Goal: Information Seeking & Learning: Find specific fact

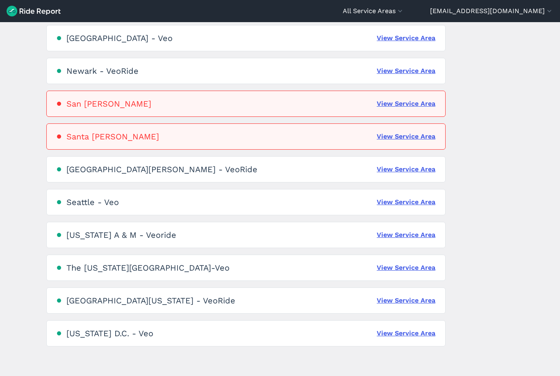
scroll to position [445, 0]
click at [390, 299] on link "View Service Area" at bounding box center [406, 301] width 59 height 10
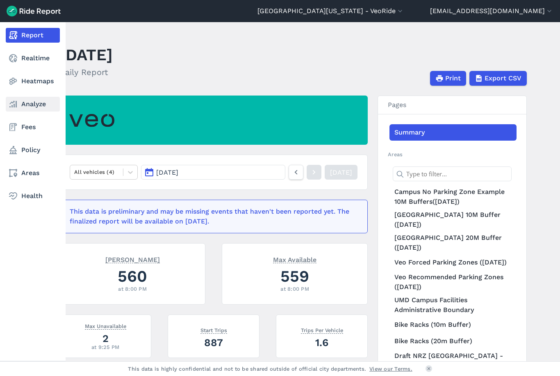
click at [42, 104] on link "Analyze" at bounding box center [33, 104] width 54 height 15
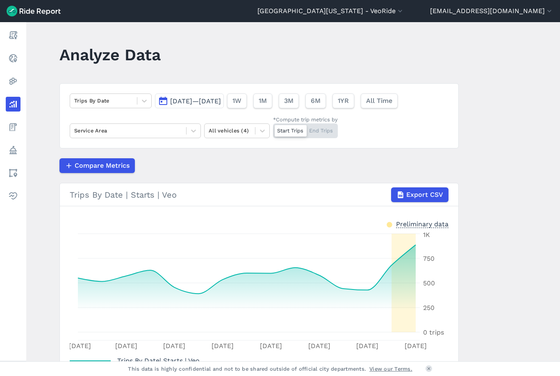
click at [192, 100] on span "Aug 12, 2025—Aug 26, 2025" at bounding box center [195, 101] width 51 height 8
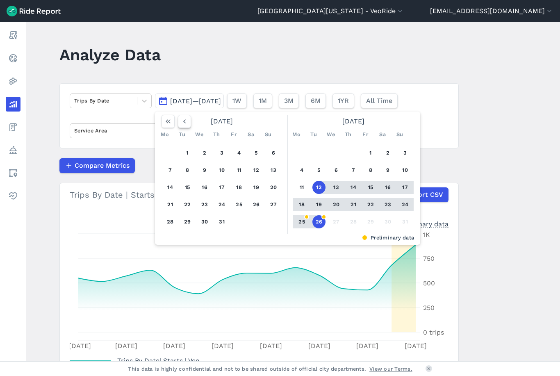
click at [183, 121] on icon "button" at bounding box center [184, 121] width 8 height 8
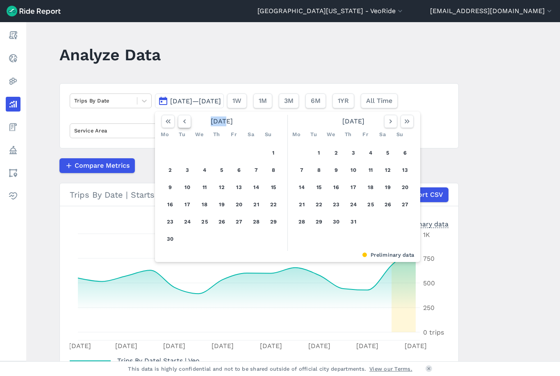
click at [183, 121] on icon "button" at bounding box center [184, 121] width 8 height 8
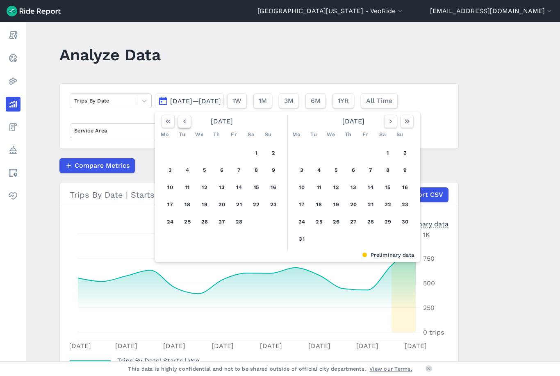
click at [183, 121] on icon "button" at bounding box center [184, 121] width 8 height 8
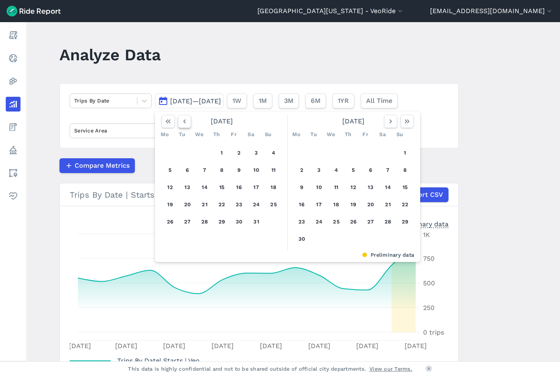
click at [183, 121] on icon "button" at bounding box center [184, 121] width 8 height 8
click at [167, 155] on button "1" at bounding box center [170, 152] width 13 height 13
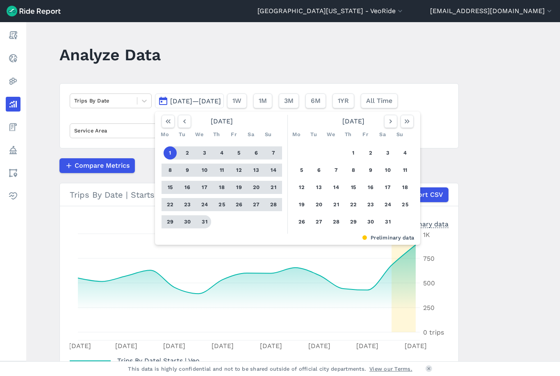
click at [201, 222] on button "31" at bounding box center [204, 221] width 13 height 13
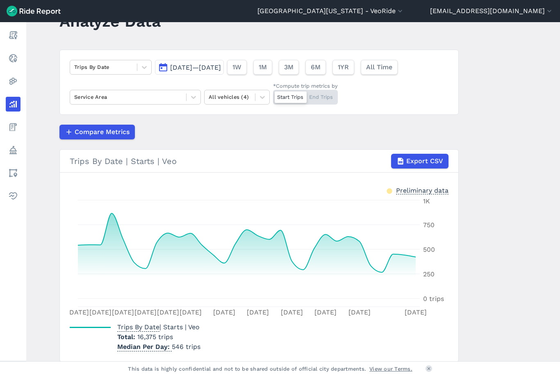
scroll to position [34, 0]
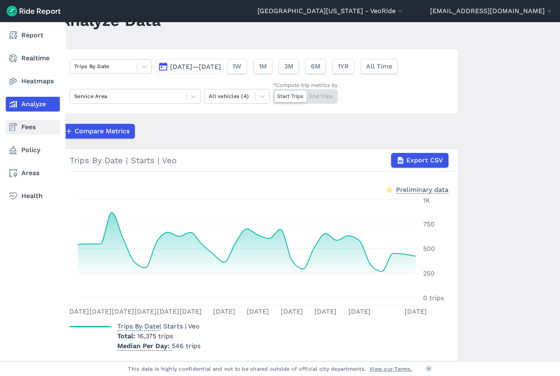
click at [16, 121] on link "Fees" at bounding box center [33, 127] width 54 height 15
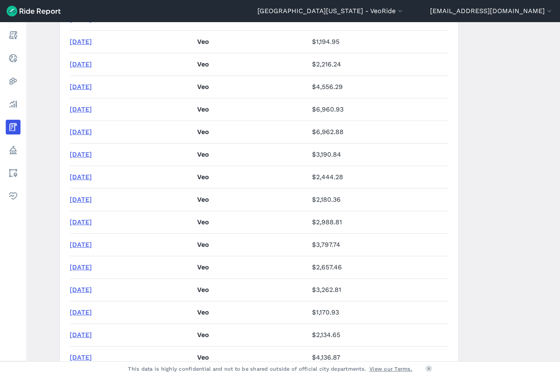
scroll to position [390, 0]
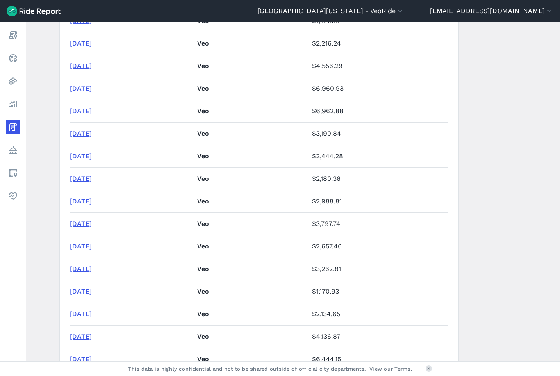
click at [80, 224] on link "April 2024" at bounding box center [81, 224] width 22 height 8
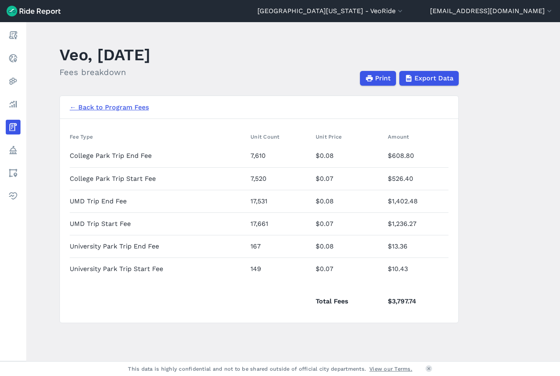
click at [105, 110] on link "← Back to Program Fees" at bounding box center [109, 108] width 79 height 10
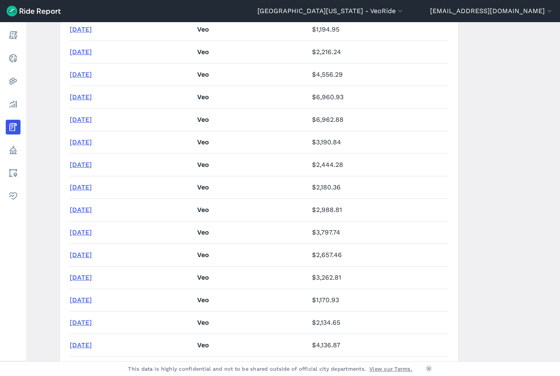
scroll to position [385, 0]
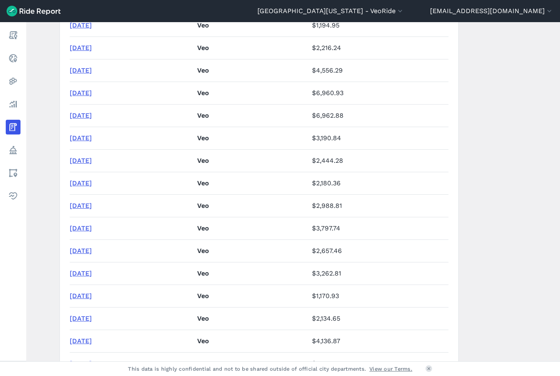
click at [90, 205] on link "May 2024" at bounding box center [81, 206] width 22 height 8
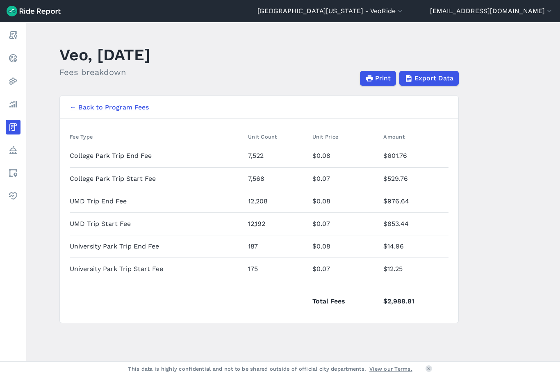
click at [86, 107] on link "← Back to Program Fees" at bounding box center [109, 108] width 79 height 10
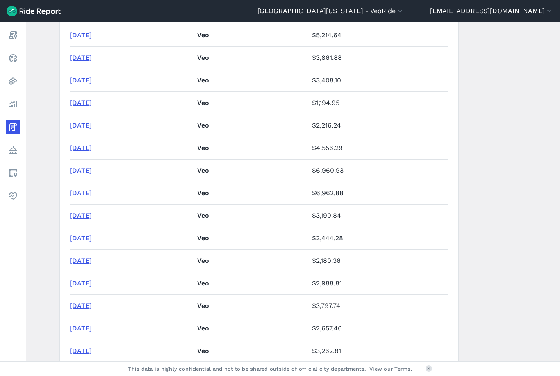
scroll to position [306, 0]
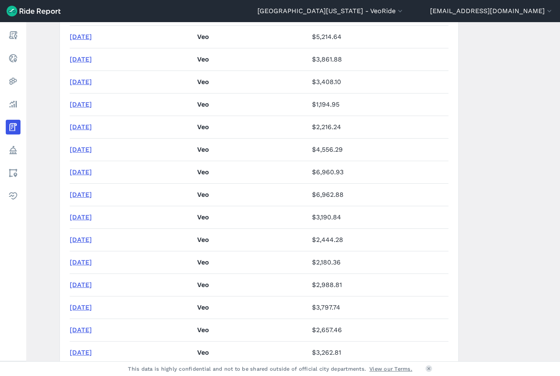
click at [92, 263] on link "June 2024" at bounding box center [81, 262] width 22 height 8
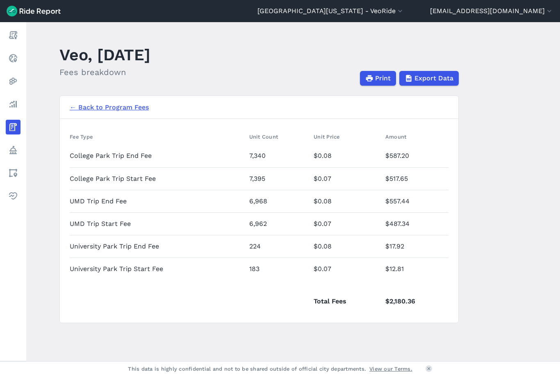
scroll to position [26, 0]
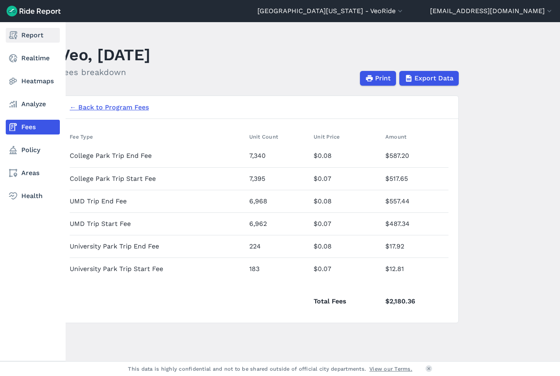
click at [24, 28] on link "Report" at bounding box center [33, 35] width 54 height 15
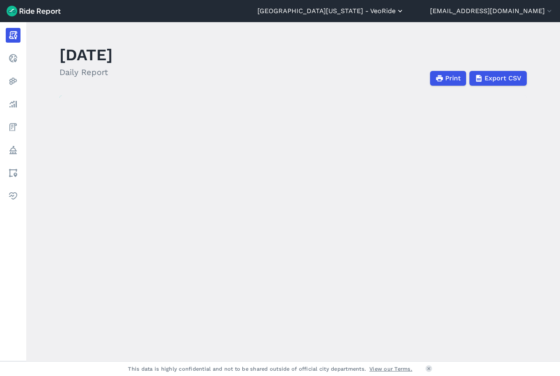
click at [402, 11] on button "[GEOGRAPHIC_DATA][US_STATE] - VeoRide" at bounding box center [331, 11] width 147 height 10
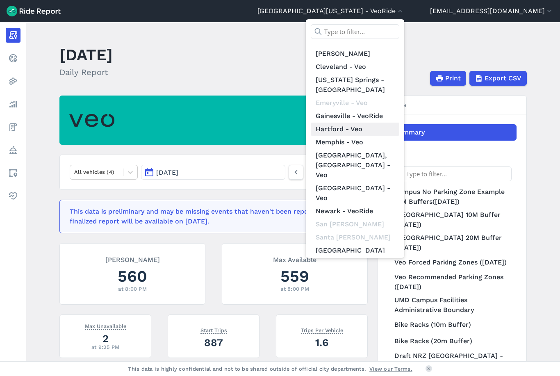
scroll to position [54, 0]
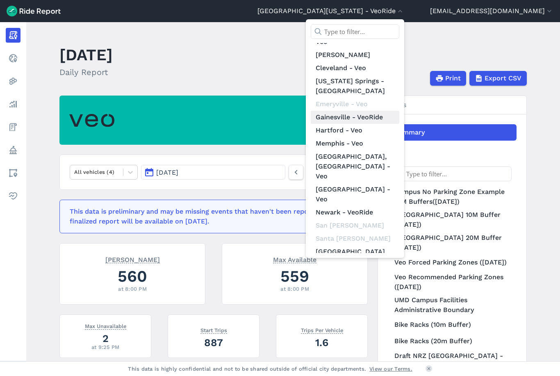
click at [395, 111] on link "Gainesville - VeoRide" at bounding box center [355, 117] width 89 height 13
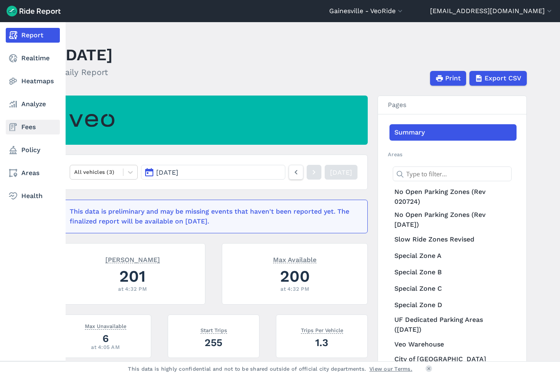
click at [26, 130] on link "Fees" at bounding box center [33, 127] width 54 height 15
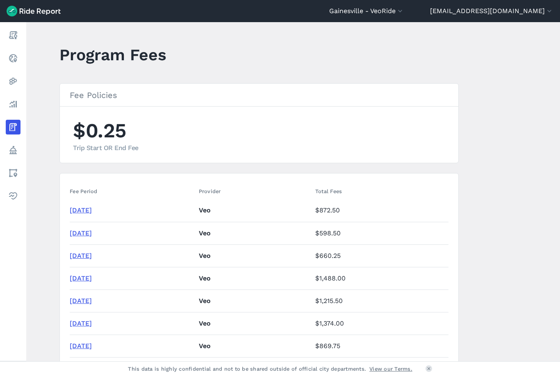
click at [80, 209] on link "[DATE]" at bounding box center [81, 210] width 22 height 8
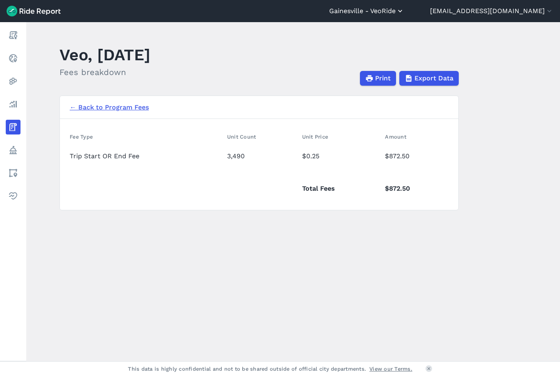
click at [404, 12] on button "Gainesville - VeoRide" at bounding box center [366, 11] width 75 height 10
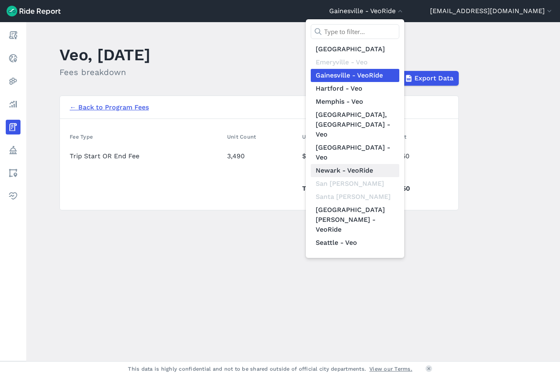
scroll to position [95, 0]
click at [386, 273] on link "The [US_STATE][GEOGRAPHIC_DATA]-Veo" at bounding box center [355, 289] width 89 height 33
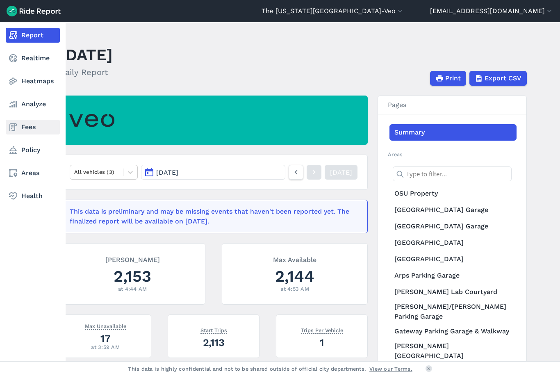
click at [22, 127] on link "Fees" at bounding box center [33, 127] width 54 height 15
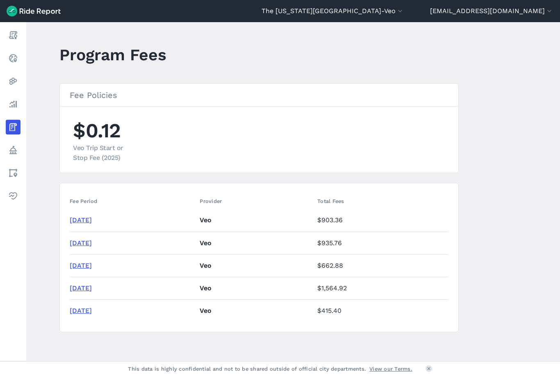
click at [82, 287] on link "[DATE]" at bounding box center [81, 288] width 22 height 8
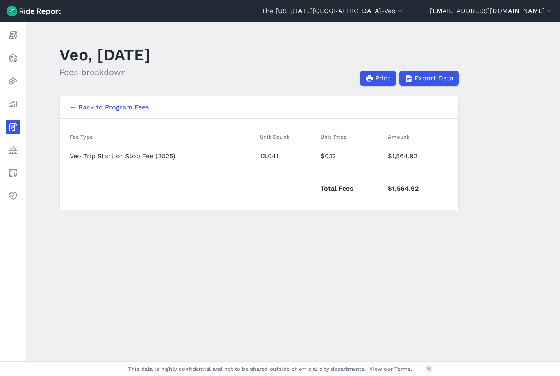
click at [110, 109] on link "← Back to Program Fees" at bounding box center [109, 108] width 79 height 10
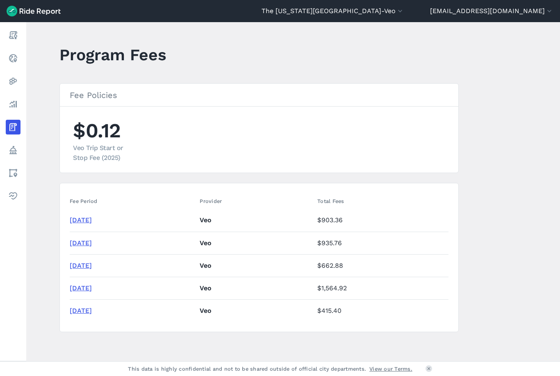
click at [87, 266] on link "[DATE]" at bounding box center [81, 266] width 22 height 8
